Goal: Information Seeking & Learning: Learn about a topic

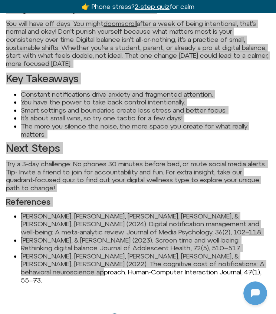
scroll to position [228, 0]
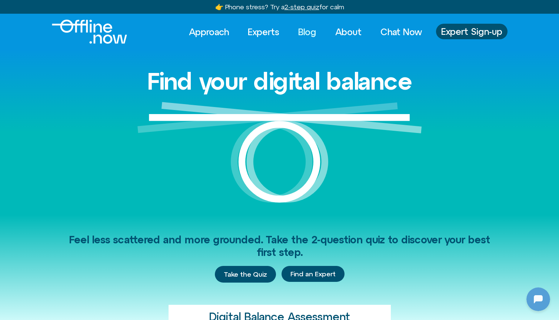
click at [299, 34] on link "Blog" at bounding box center [307, 32] width 31 height 16
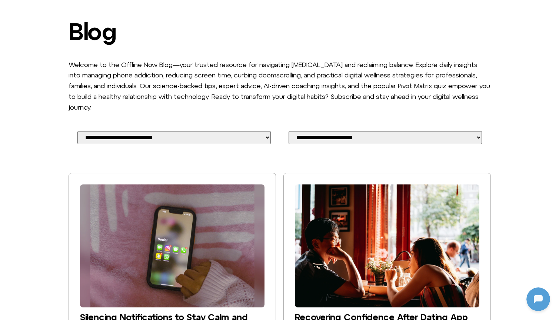
scroll to position [56, 0]
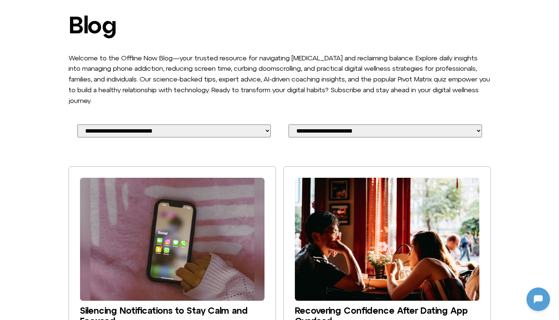
click at [193, 206] on img at bounding box center [172, 239] width 185 height 123
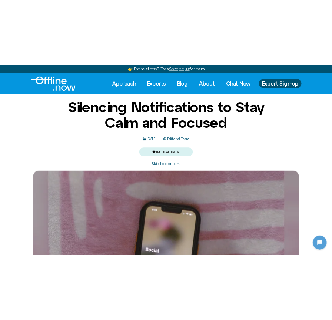
scroll to position [778, 0]
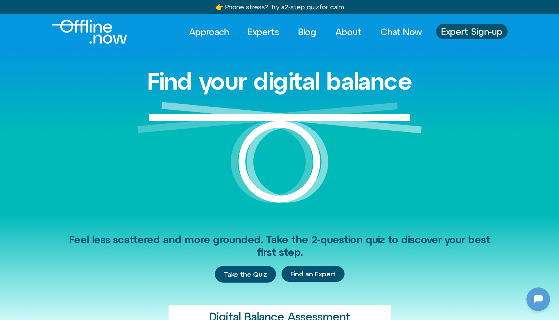
scroll to position [778, 0]
click at [269, 28] on link "Experts" at bounding box center [263, 32] width 45 height 16
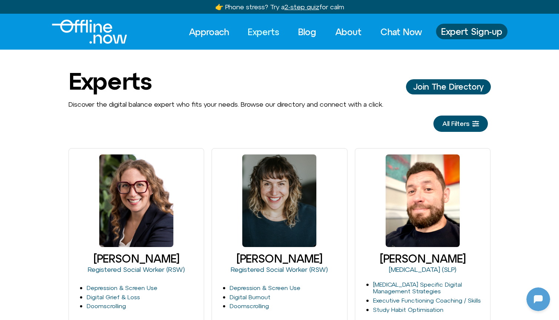
scroll to position [778, 0]
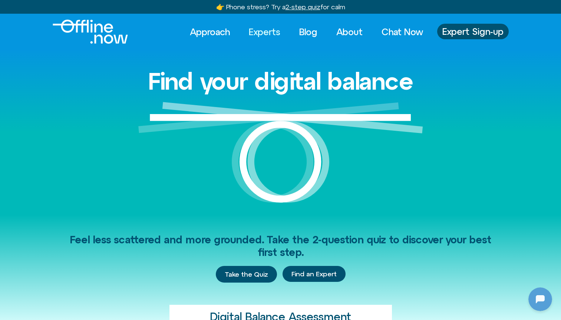
click at [272, 34] on link "Experts" at bounding box center [264, 32] width 45 height 16
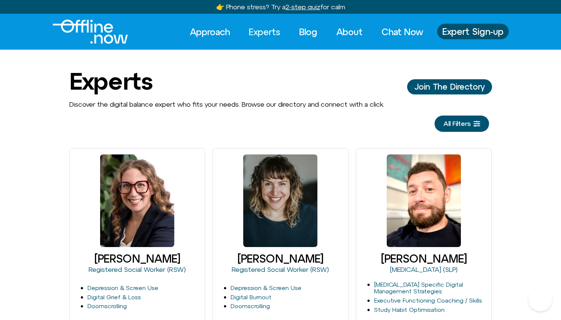
click at [300, 36] on link "Blog" at bounding box center [307, 32] width 31 height 16
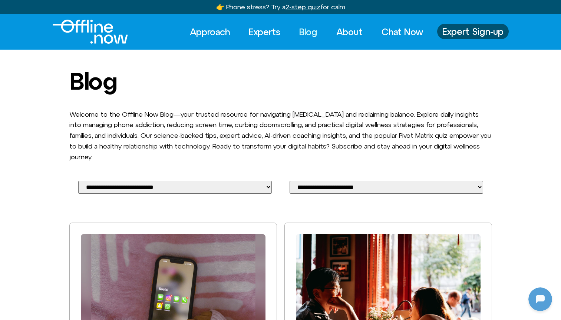
click at [336, 241] on img at bounding box center [388, 295] width 185 height 123
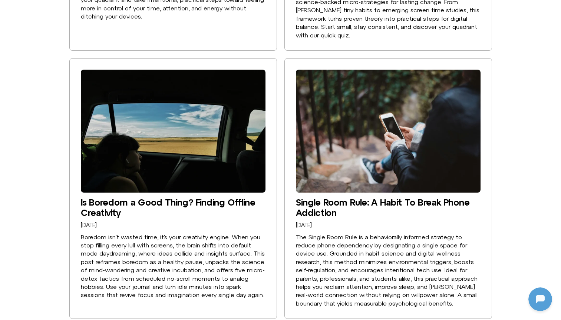
scroll to position [707, 0]
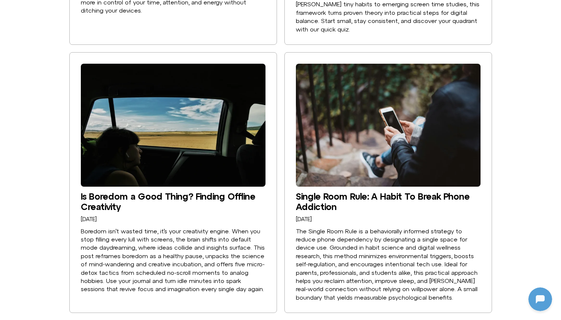
click at [201, 150] on img at bounding box center [173, 125] width 185 height 123
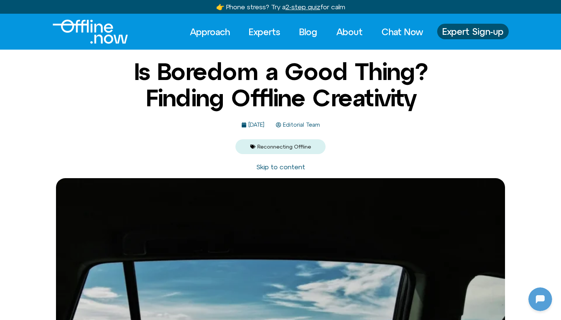
scroll to position [778, 0]
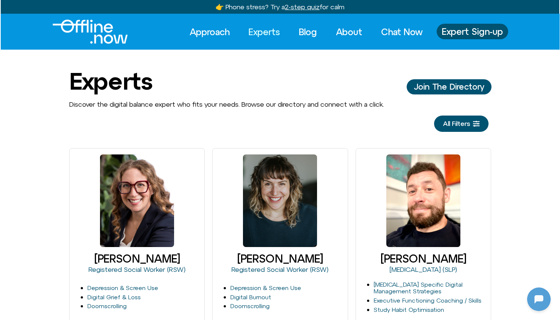
scroll to position [778, 0]
